Goal: Communication & Community: Answer question/provide support

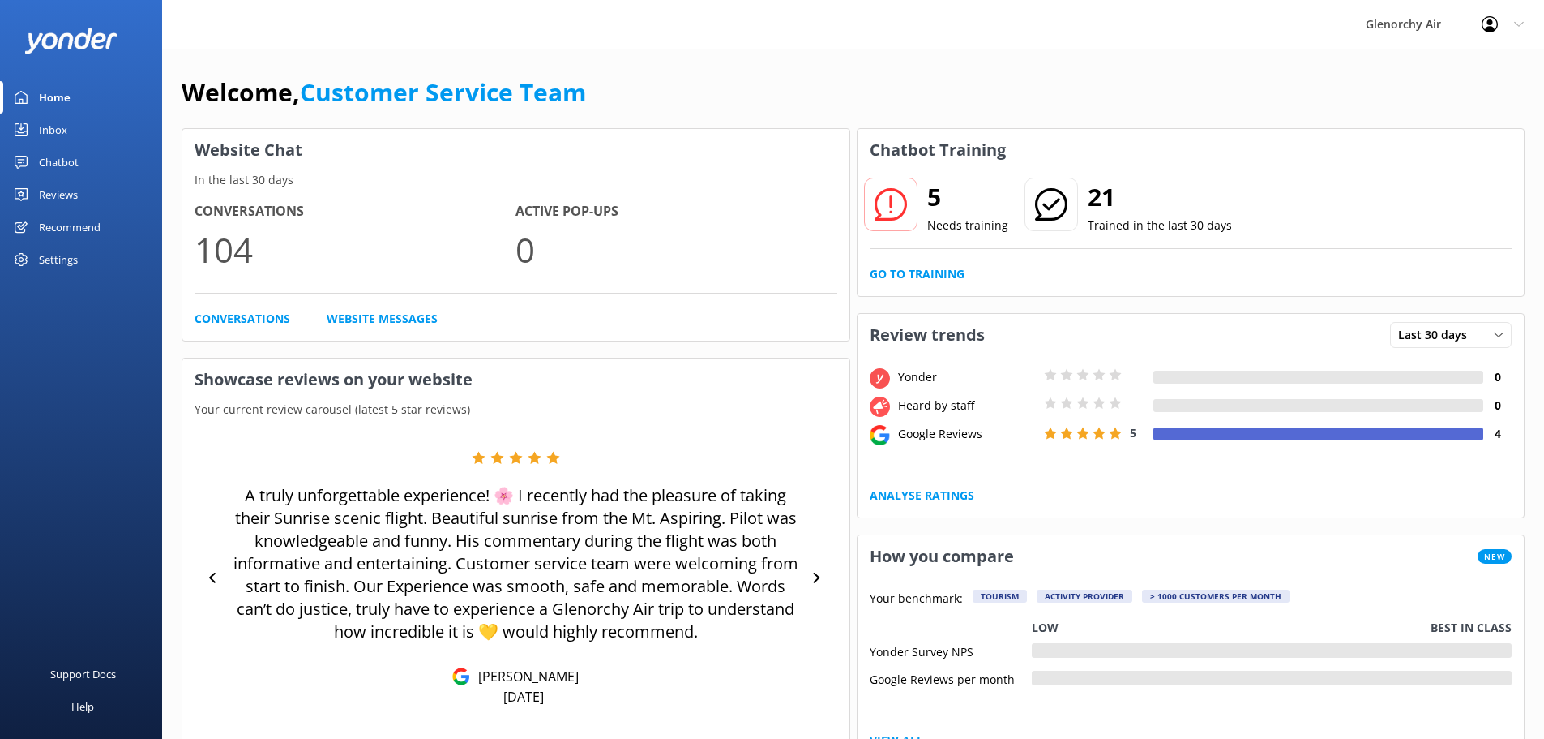
click at [63, 139] on div "Inbox" at bounding box center [53, 130] width 28 height 32
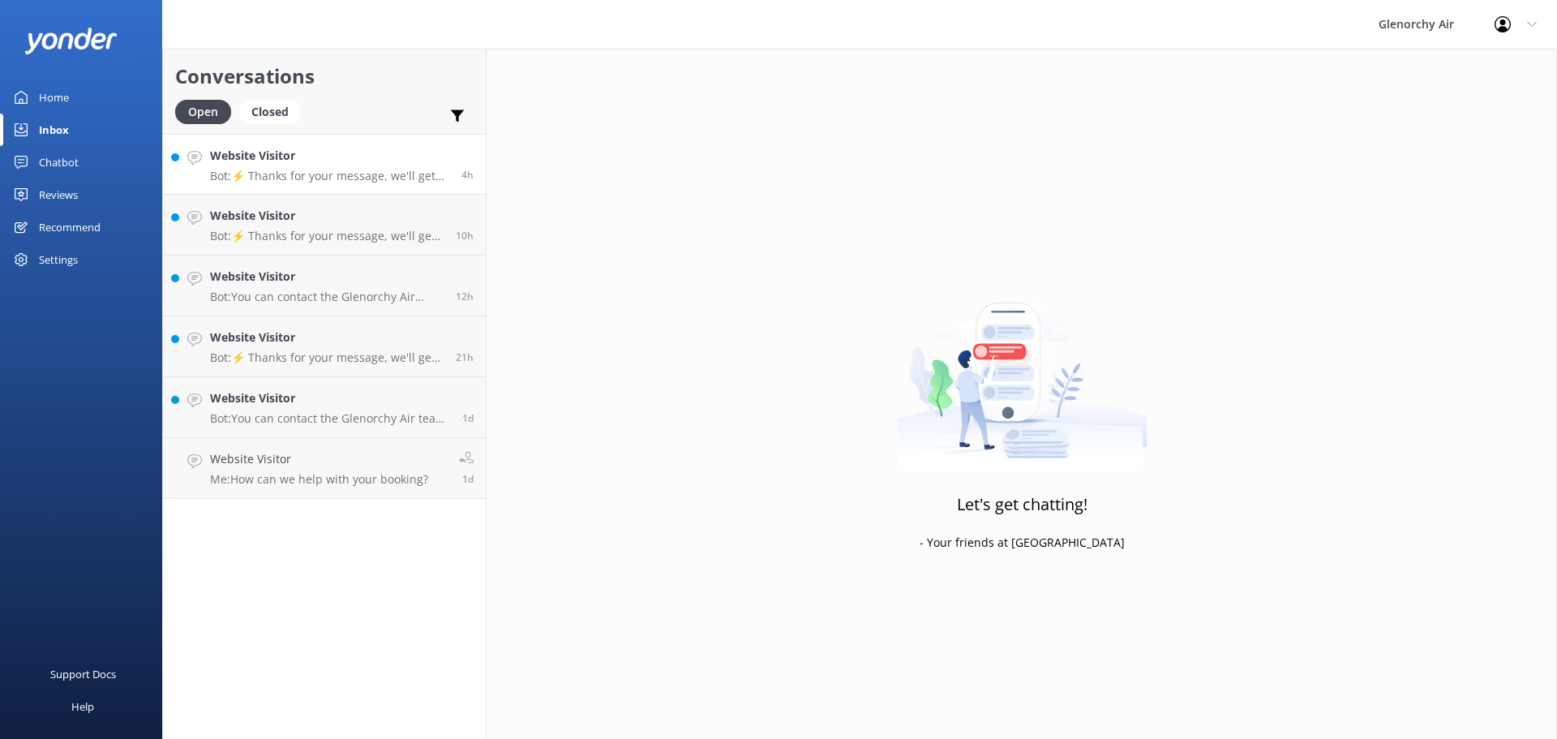
click at [270, 169] on p "Bot: ⚡ Thanks for your message, we'll get back to you as soon as we can. You're…" at bounding box center [329, 176] width 239 height 15
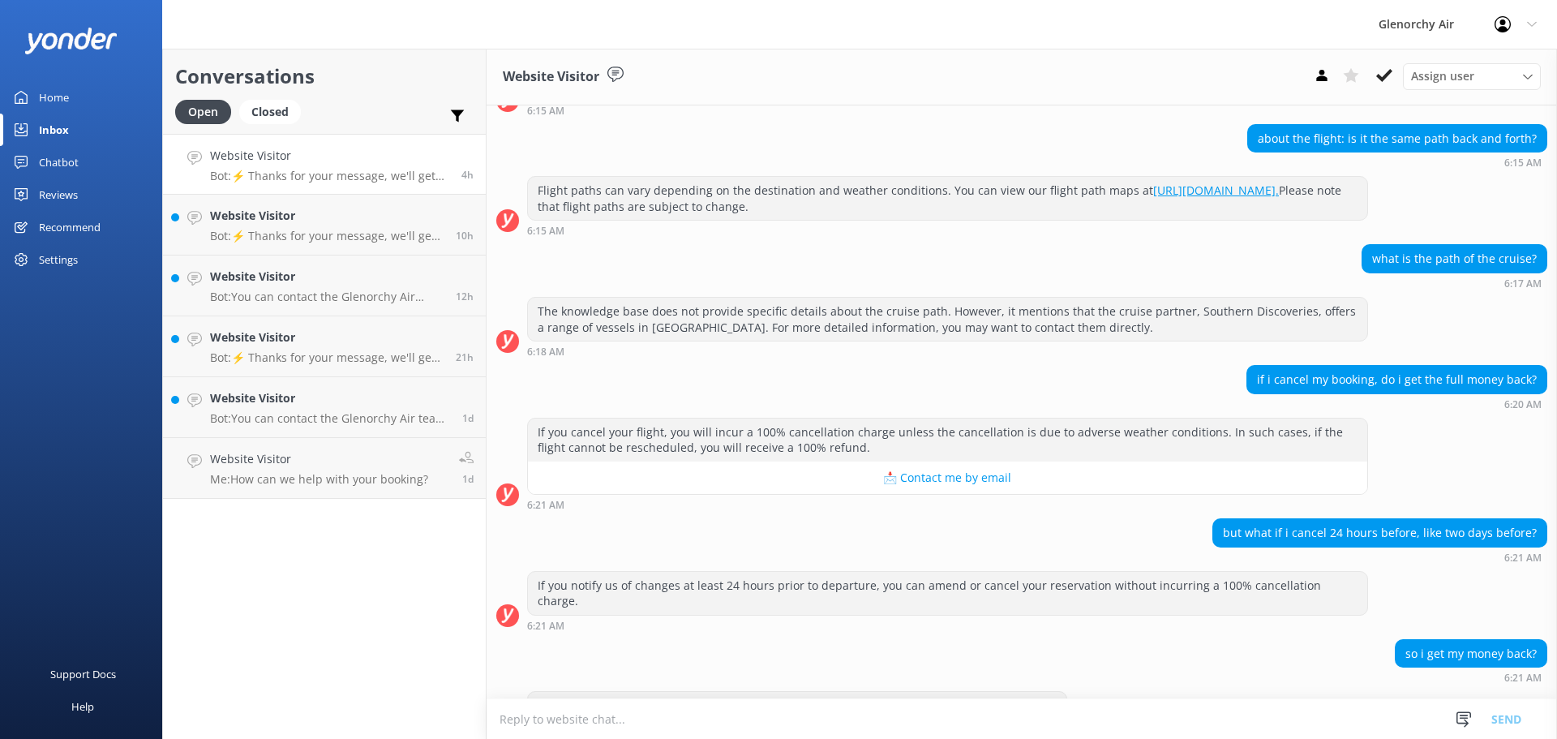
scroll to position [67, 0]
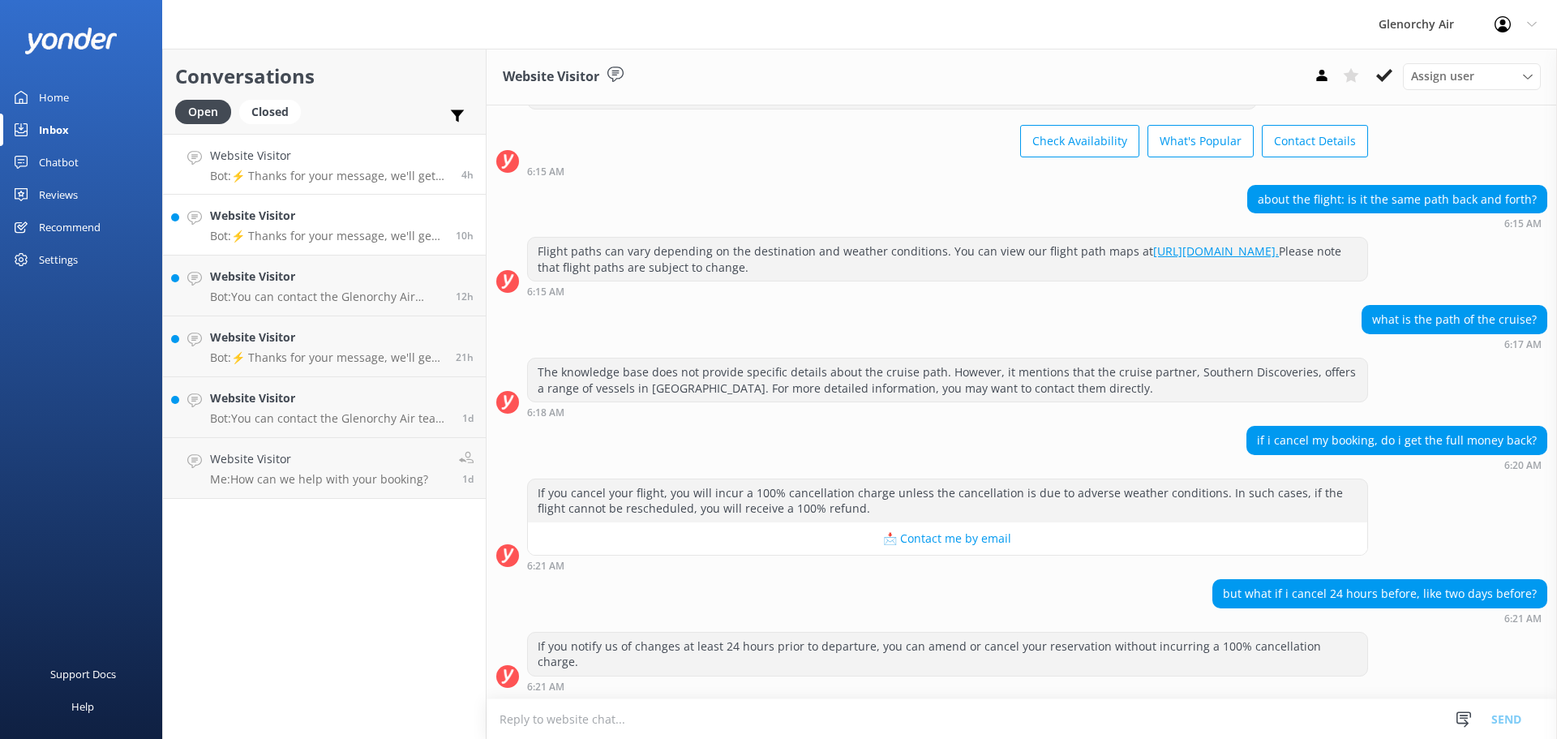
click at [317, 248] on link "Website Visitor Bot: ⚡ Thanks for your message, we'll get back to you as soon a…" at bounding box center [324, 225] width 323 height 61
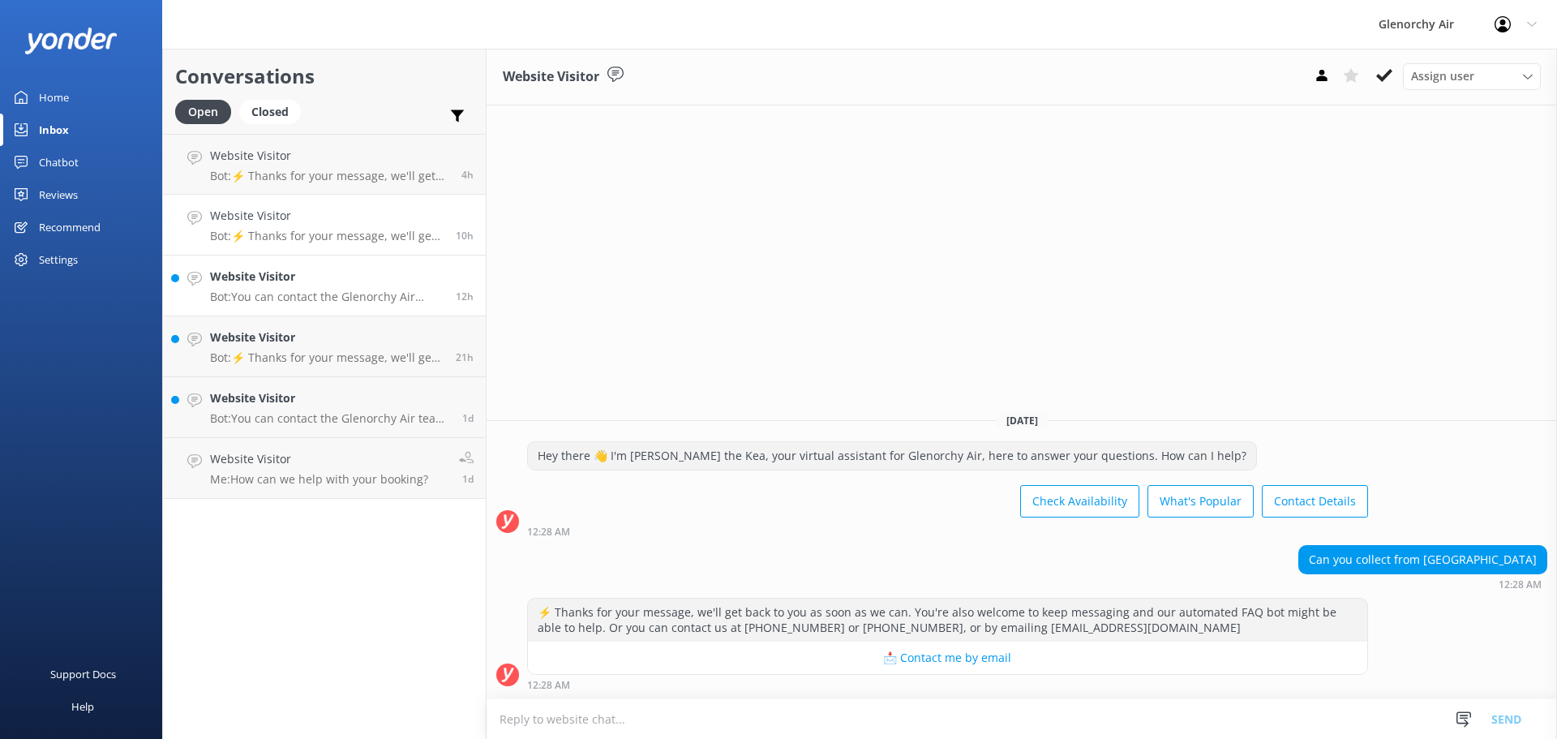
click at [295, 298] on p "Bot: You can contact the Glenorchy Air team at 0800 676 264 or [PHONE_NUMBER], …" at bounding box center [326, 296] width 233 height 15
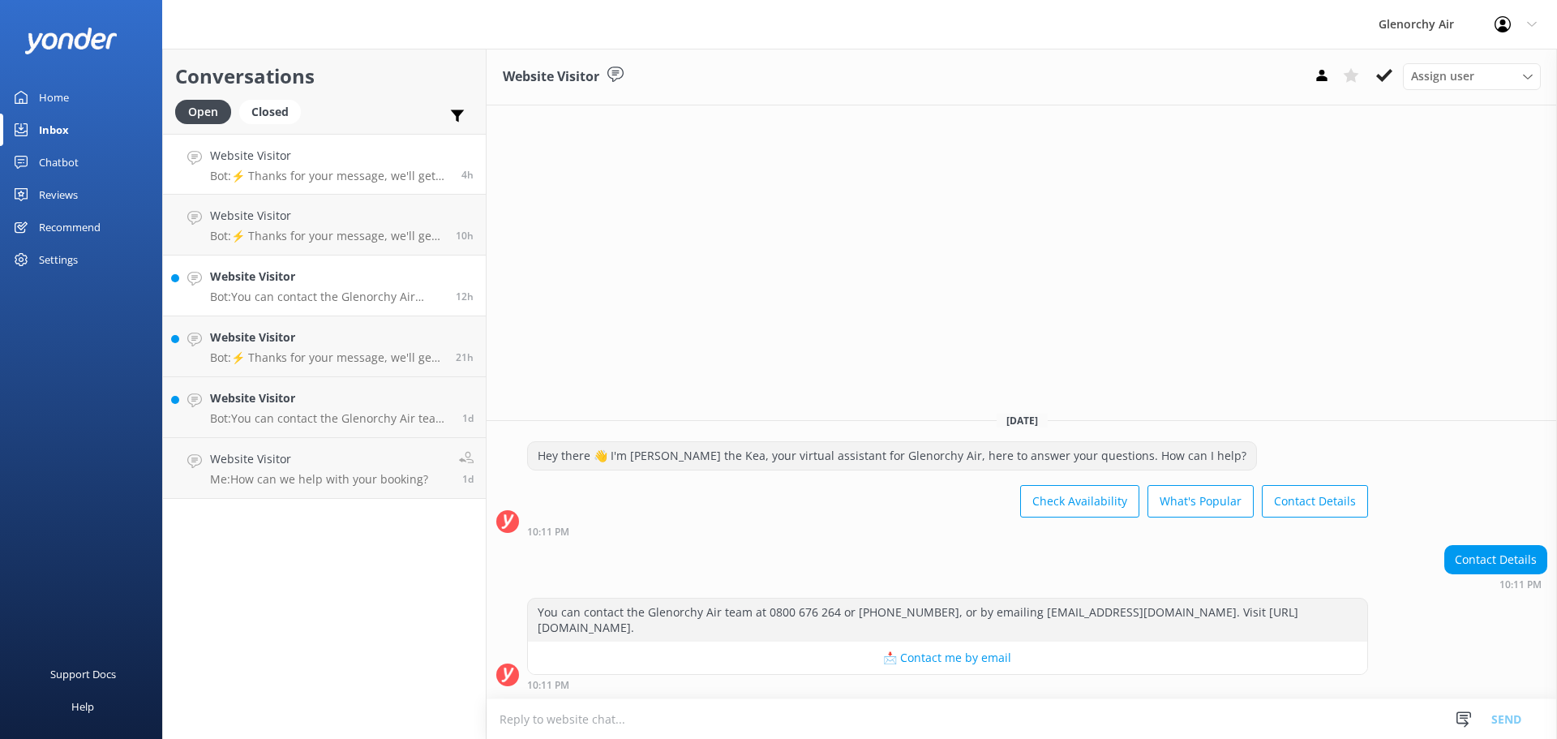
click at [295, 183] on link "Website Visitor Bot: ⚡ Thanks for your message, we'll get back to you as soon a…" at bounding box center [324, 164] width 323 height 61
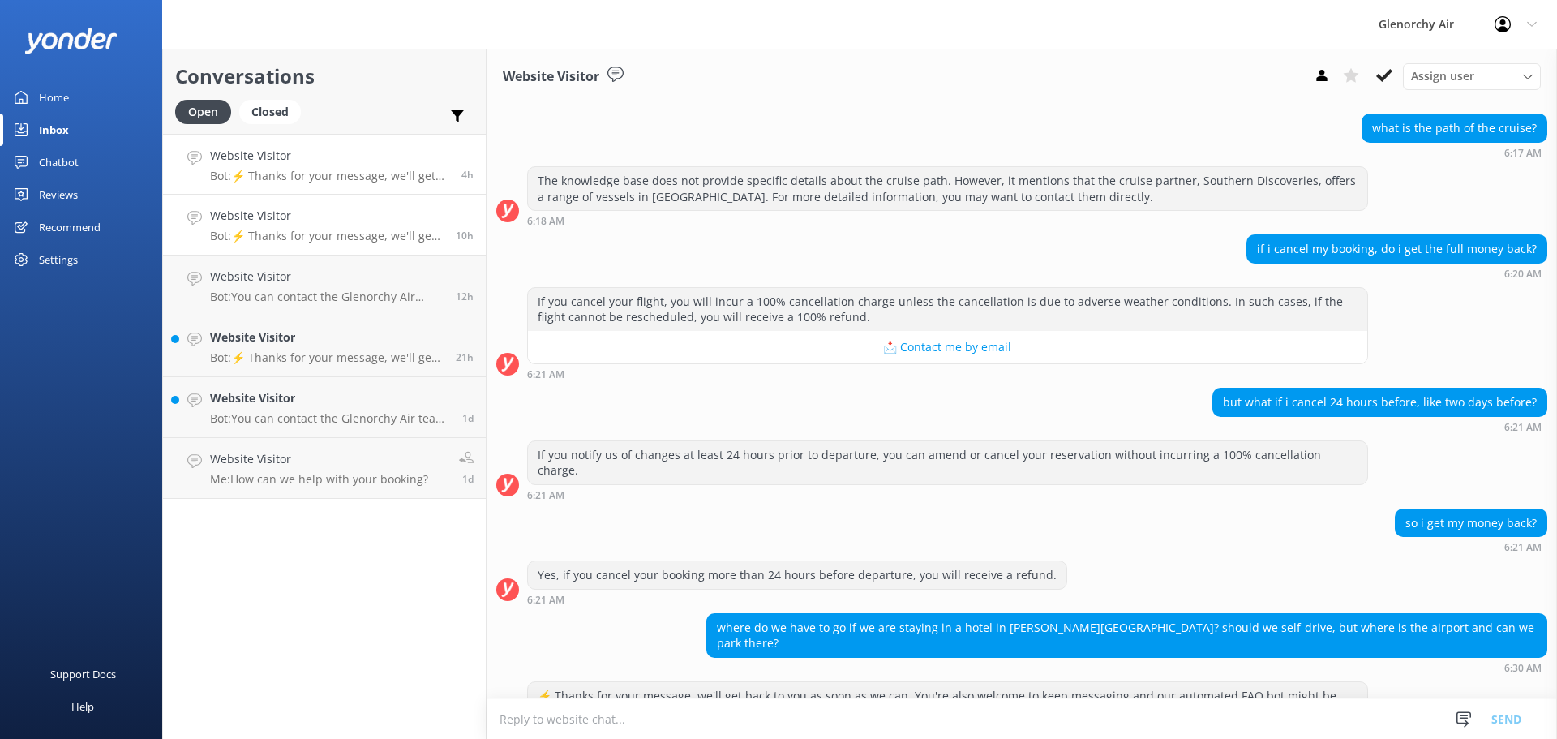
scroll to position [311, 0]
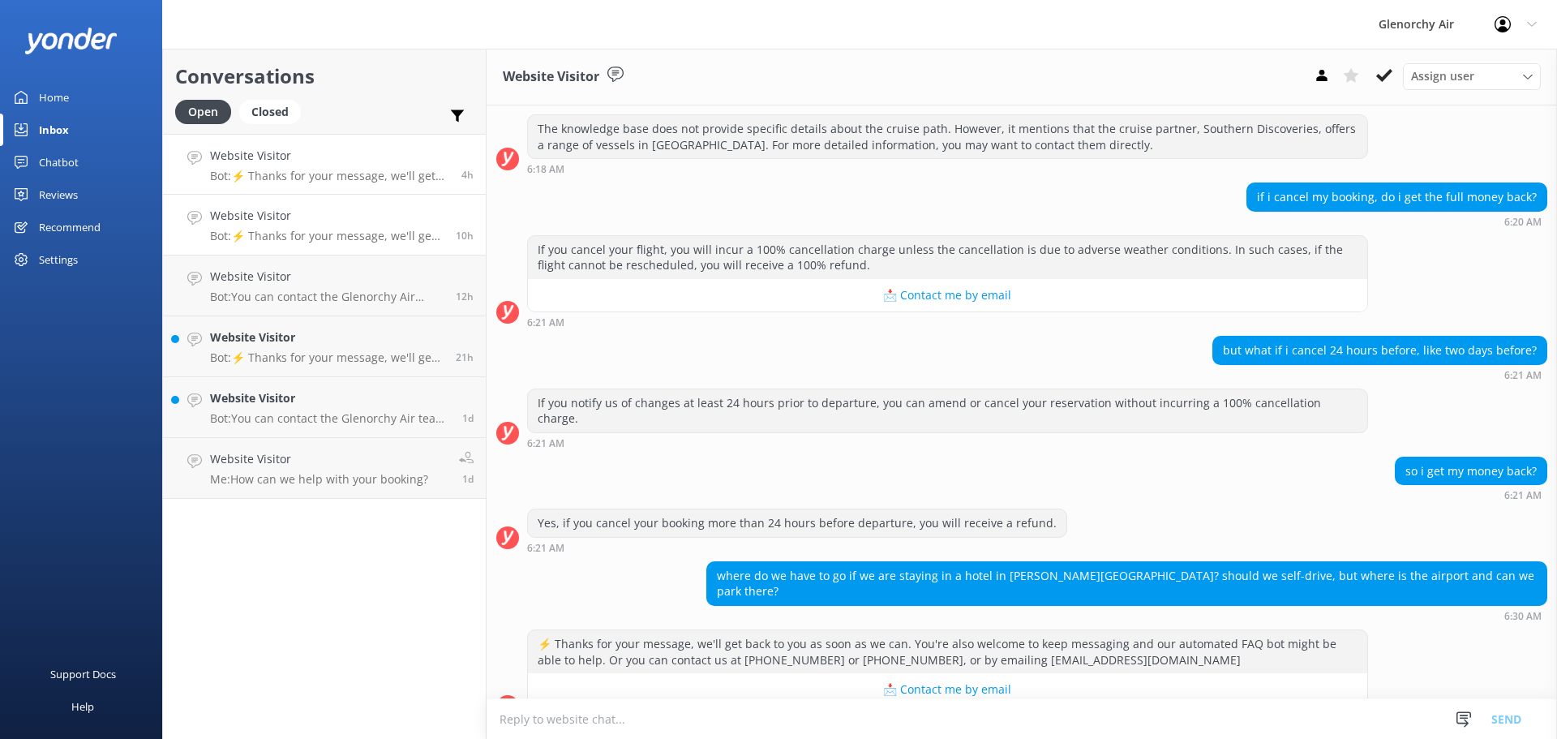
click at [274, 247] on link "Website Visitor Bot: ⚡ Thanks for your message, we'll get back to you as soon a…" at bounding box center [324, 225] width 323 height 61
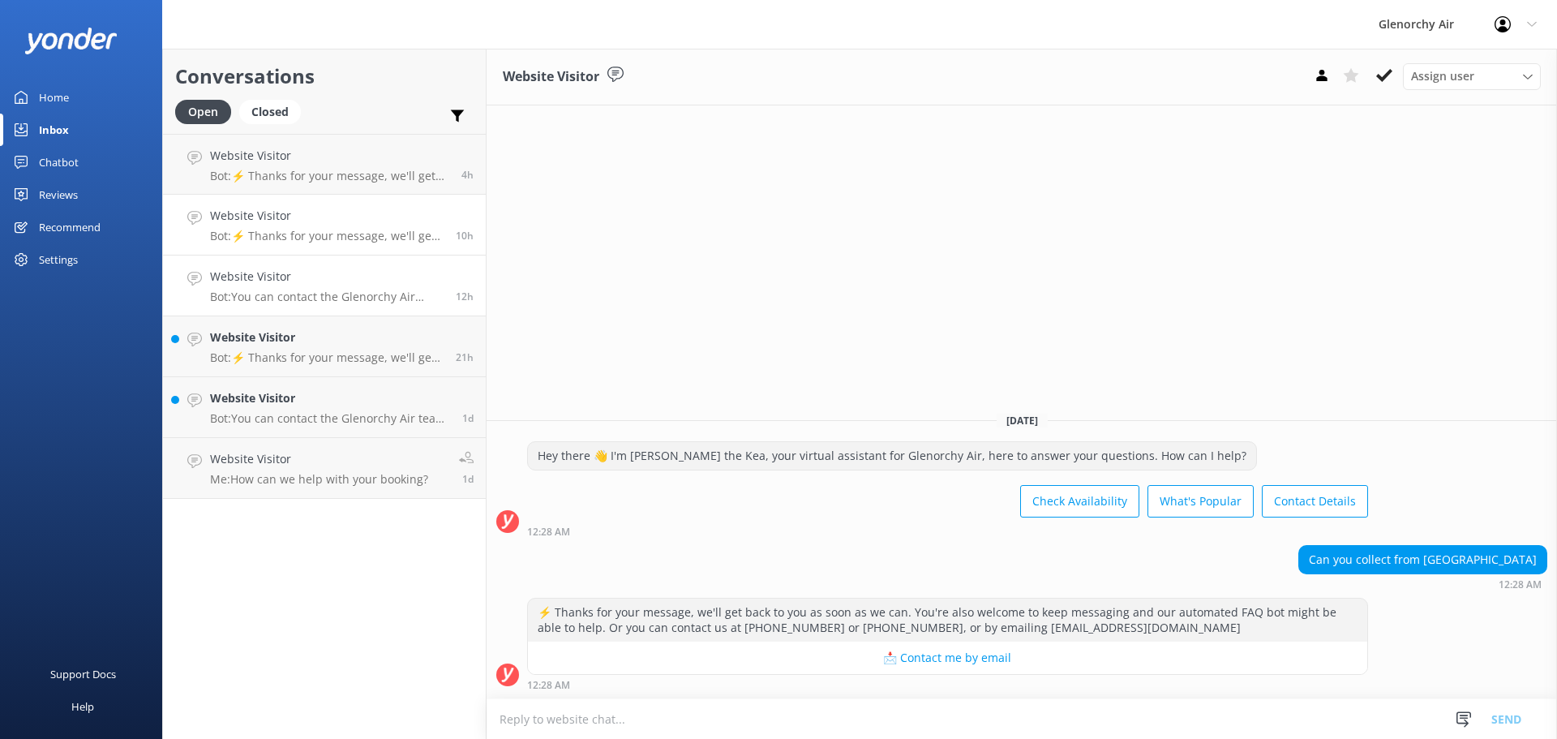
click at [268, 276] on h4 "Website Visitor" at bounding box center [326, 277] width 233 height 18
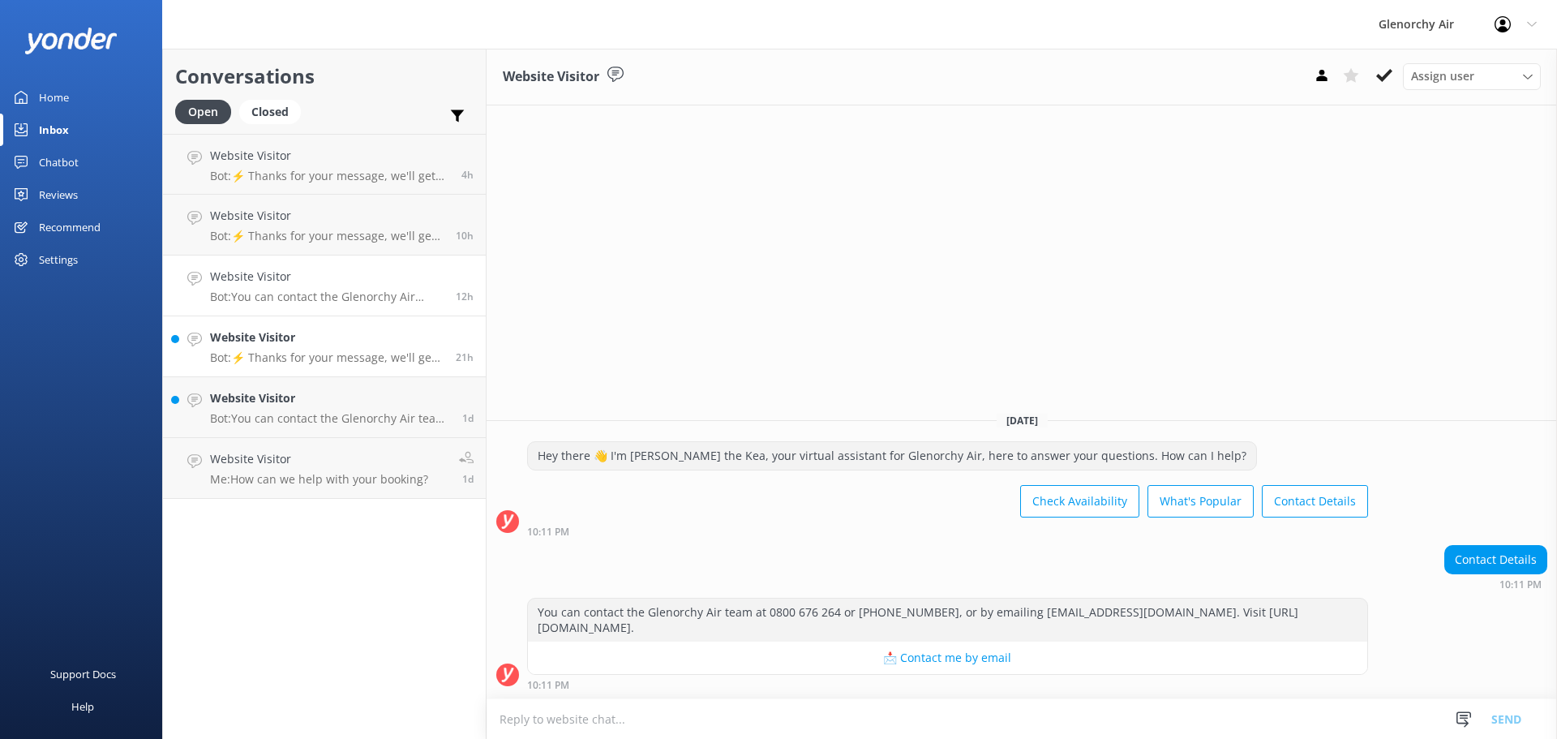
click at [264, 318] on link "Website Visitor Bot: ⚡ Thanks for your message, we'll get back to you as soon a…" at bounding box center [324, 346] width 323 height 61
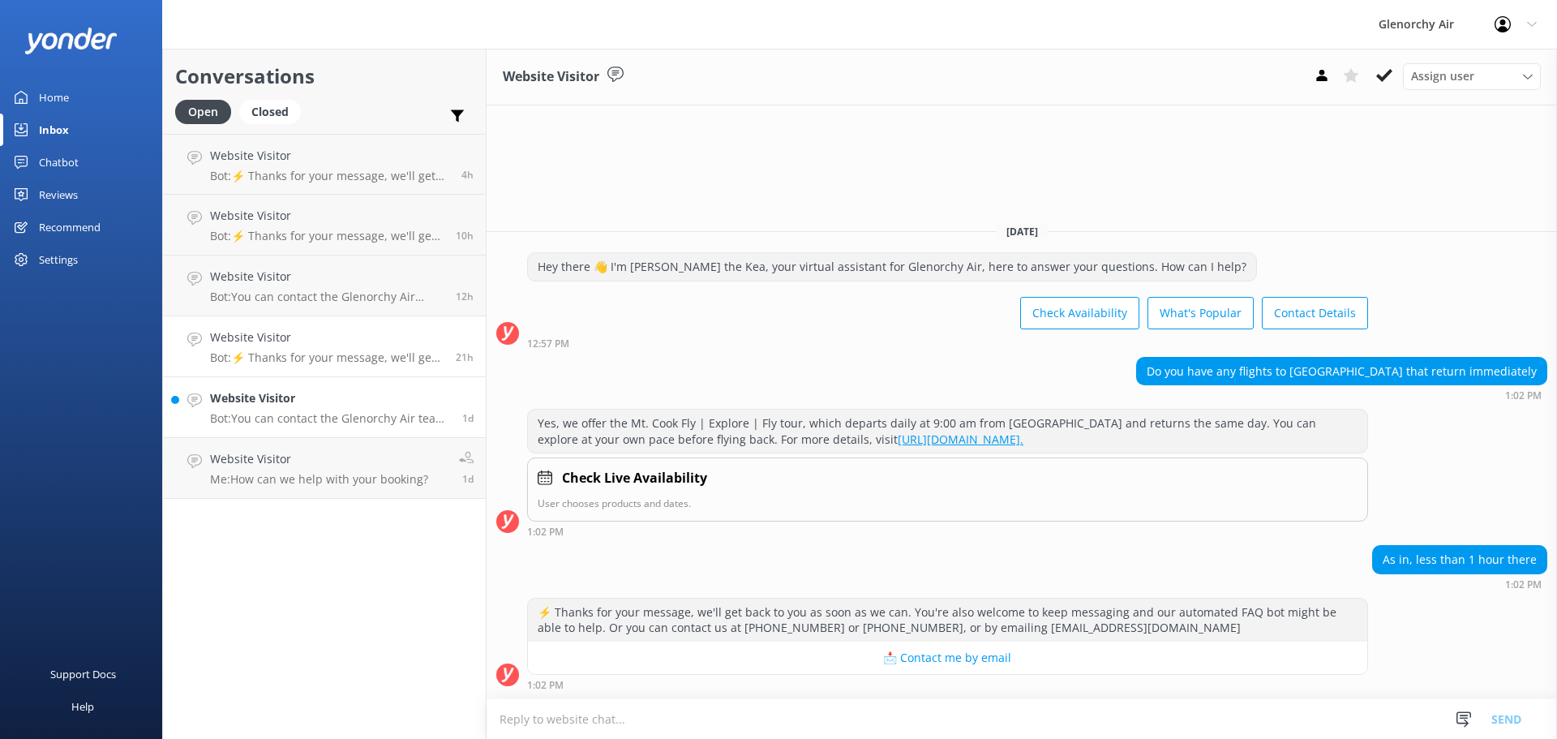
click at [264, 401] on h4 "Website Visitor" at bounding box center [330, 398] width 240 height 18
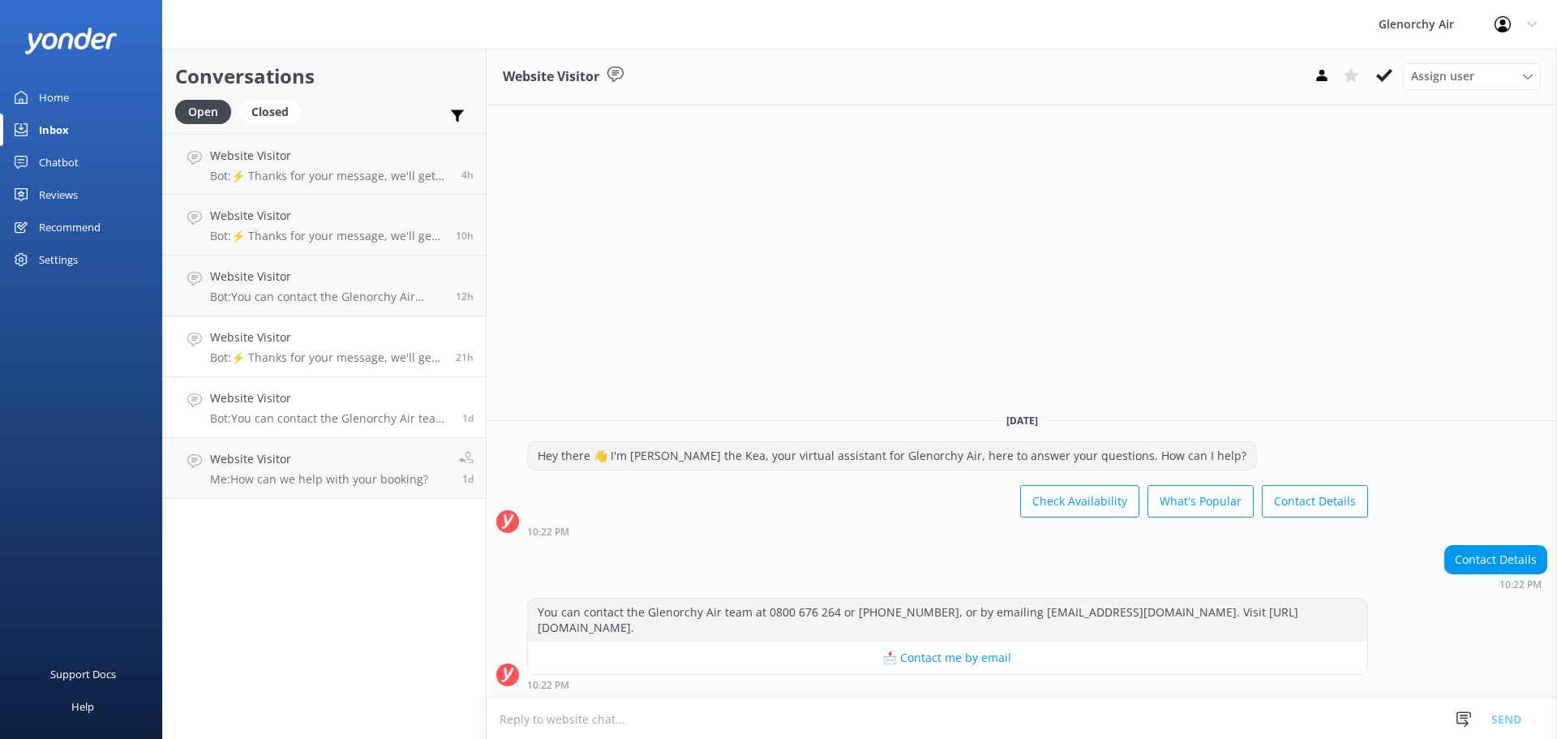
click at [286, 351] on p "Bot: ⚡ Thanks for your message, we'll get back to you as soon as we can. You're…" at bounding box center [326, 357] width 233 height 15
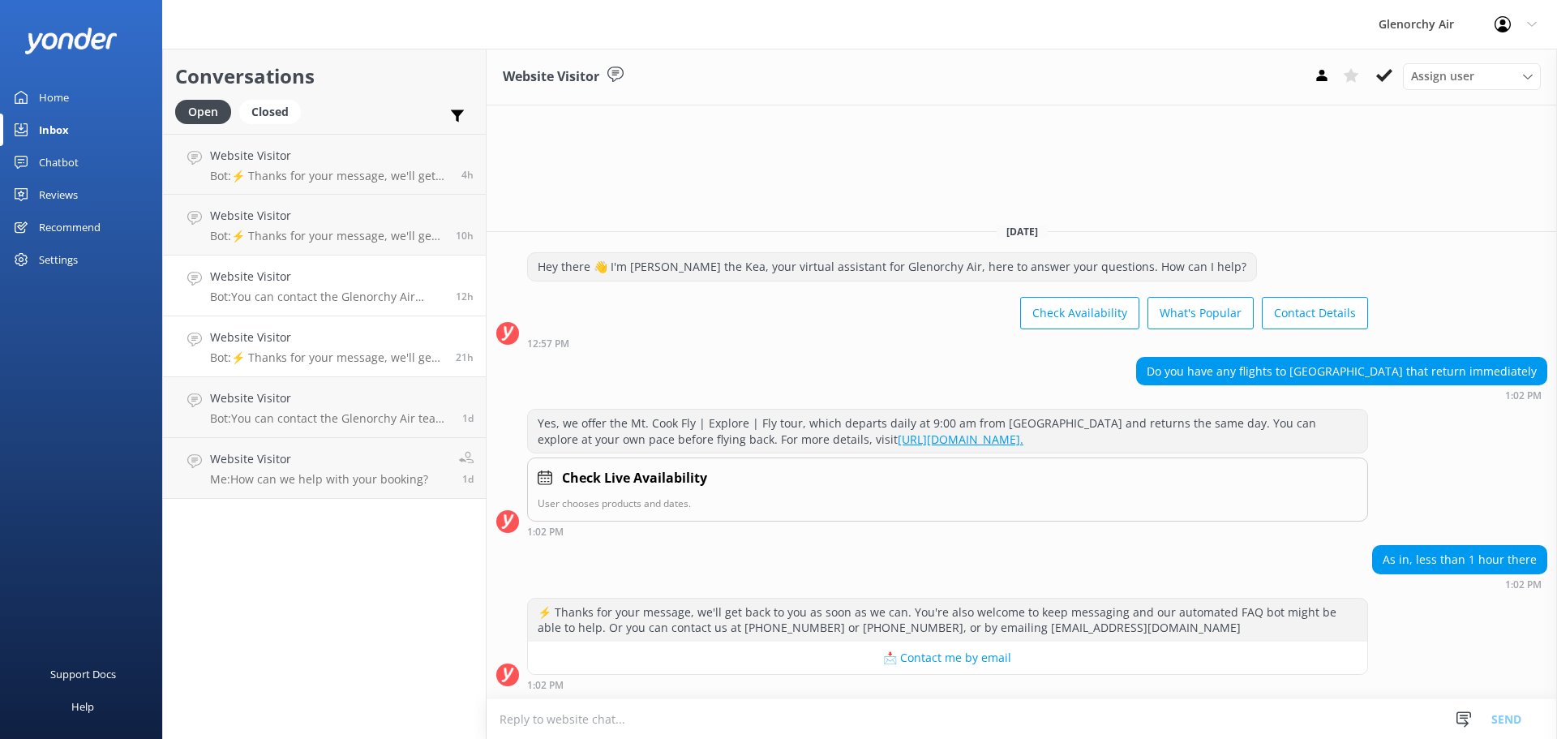
click at [292, 303] on p "Bot: You can contact the Glenorchy Air team at 0800 676 264 or [PHONE_NUMBER], …" at bounding box center [326, 296] width 233 height 15
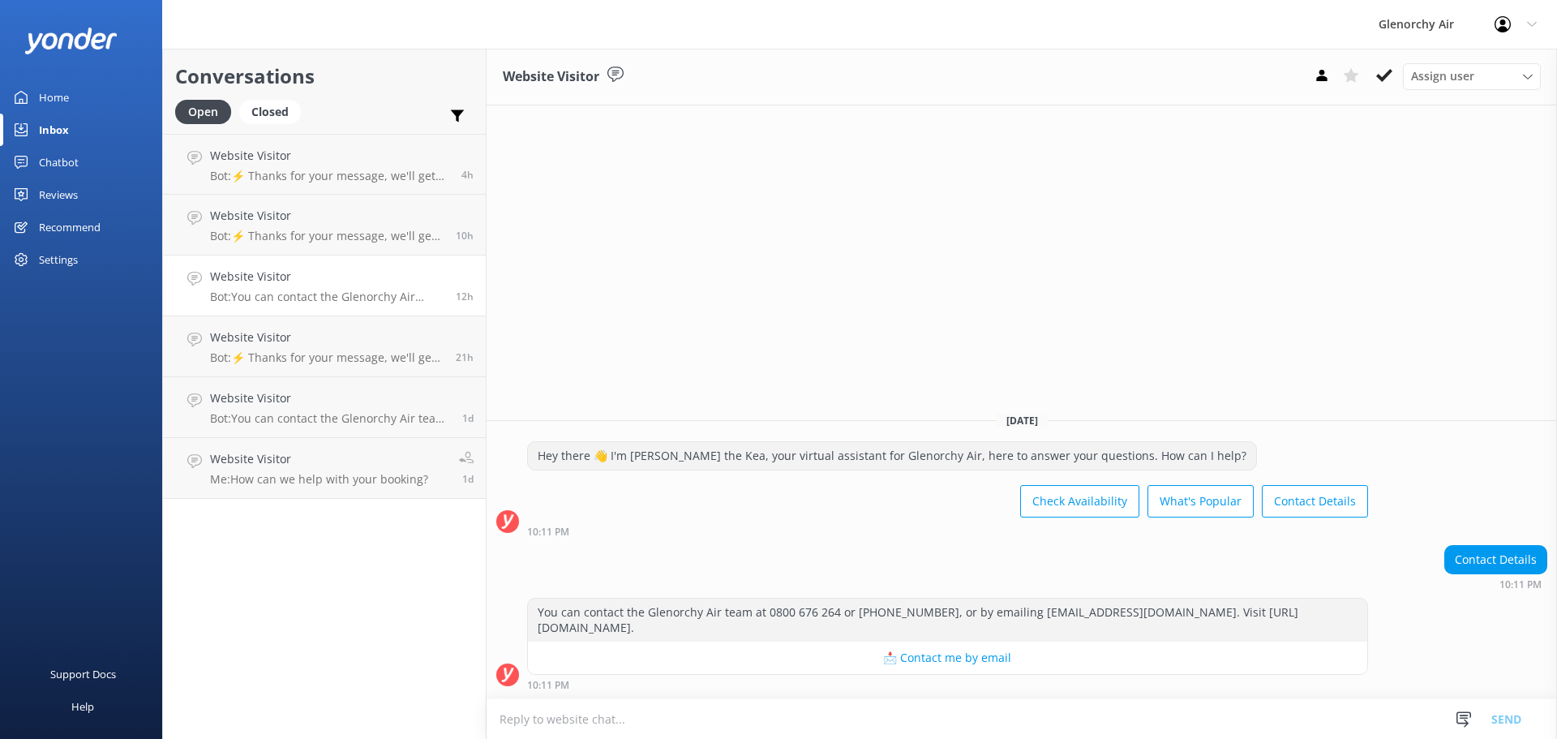
click at [299, 257] on link "Website Visitor Bot: You can contact the Glenorchy Air team at 0800 676 264 or …" at bounding box center [324, 285] width 323 height 61
